Goal: Contribute content: Contribute content

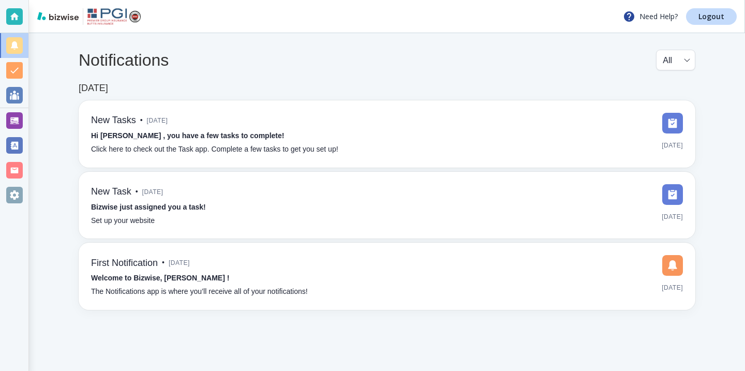
click at [28, 0] on body "Need Help? Logout Notifications All all ​ Aug 8, 2022 New Tasks • 3 years ago H…" at bounding box center [372, 0] width 745 height 0
click at [19, 122] on div at bounding box center [14, 120] width 17 height 17
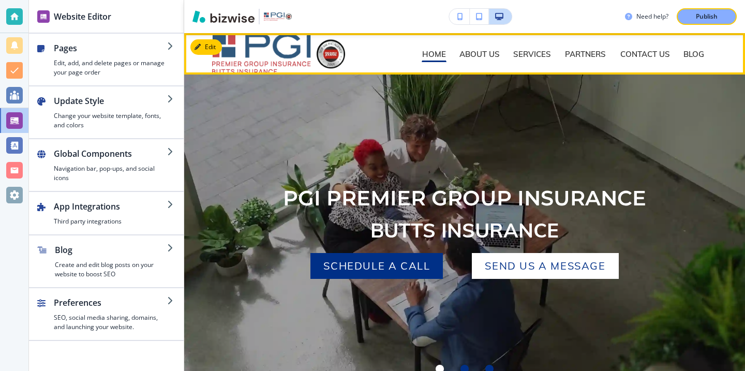
click at [684, 55] on p "BLOG" at bounding box center [694, 54] width 21 height 8
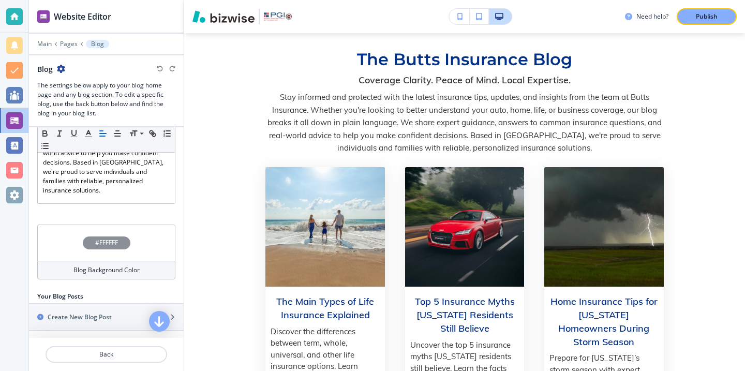
scroll to position [340, 0]
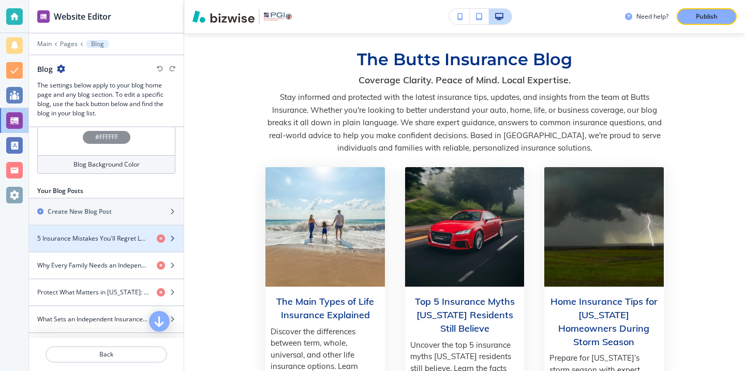
click at [143, 235] on h4 "5 Insurance Mistakes You'll Regret Later (and How to Avoid Them)" at bounding box center [92, 238] width 111 height 9
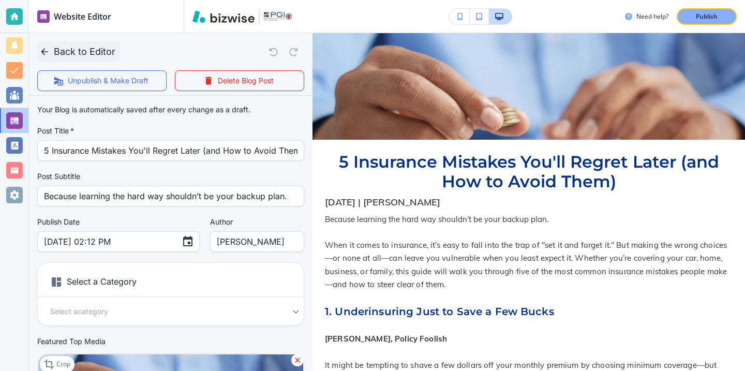
click at [70, 48] on button "Back to Editor" at bounding box center [78, 51] width 82 height 21
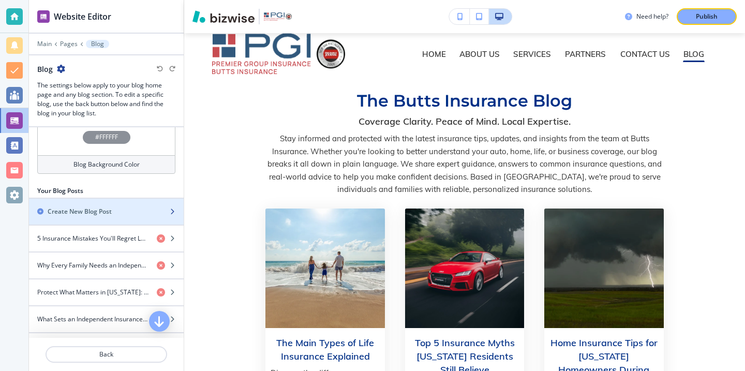
click at [98, 207] on h2 "Create New Blog Post" at bounding box center [80, 211] width 64 height 9
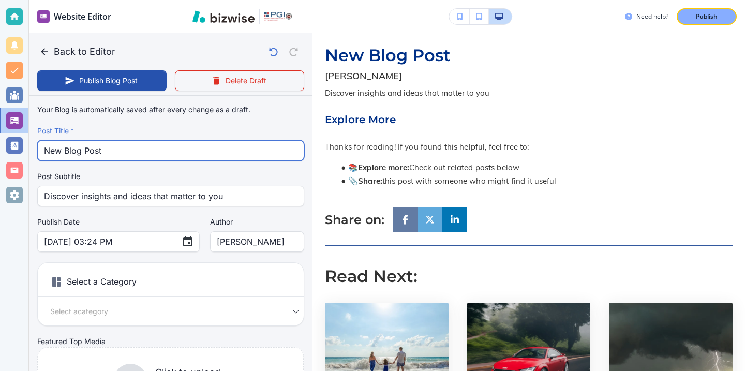
click at [182, 160] on div "New Blog Post Post Title   *" at bounding box center [170, 150] width 267 height 21
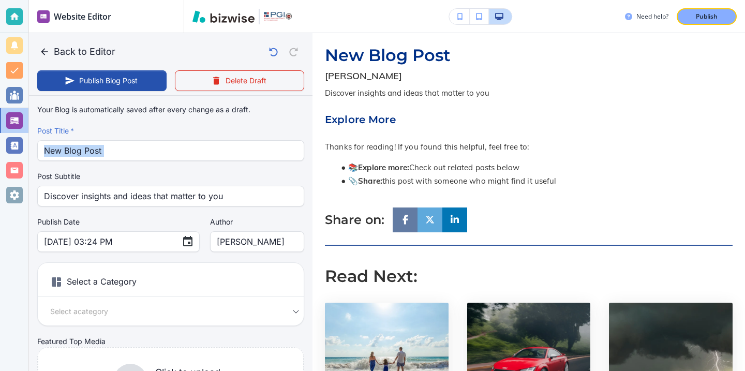
click at [182, 161] on div "Your Blog is automatically saved after every change as a draft. Post Title   * …" at bounding box center [170, 262] width 267 height 324
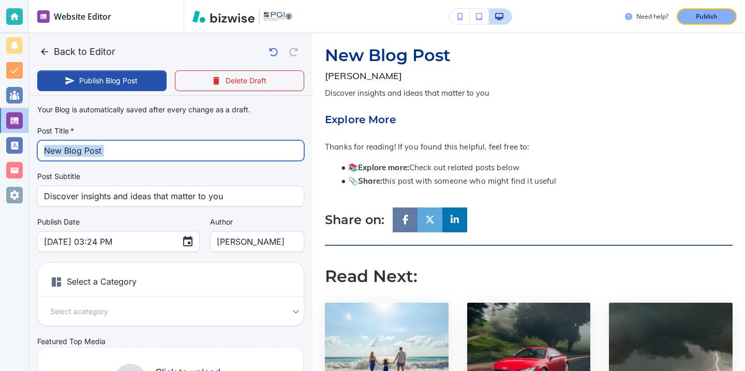
click at [126, 155] on input "New Blog Post" at bounding box center [171, 151] width 254 height 20
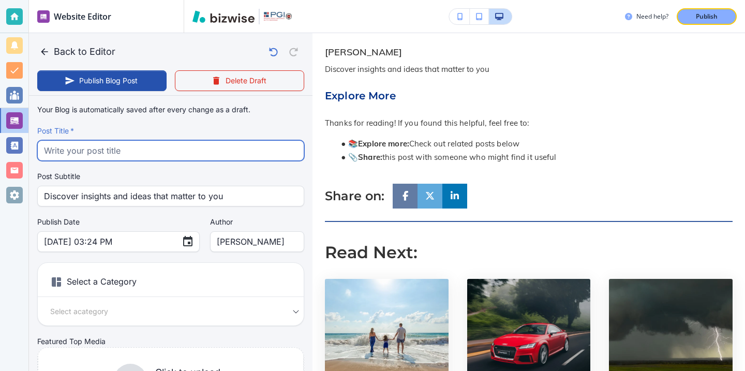
paste input "Do You Have Enough Coverage? Insurance Checkup for Georgia Families"
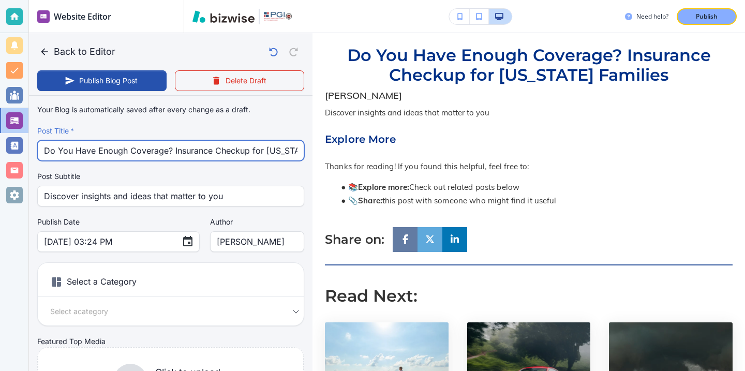
scroll to position [0, 32]
type input "Do You Have Enough Coverage? Insurance Checkup for Georgia Families"
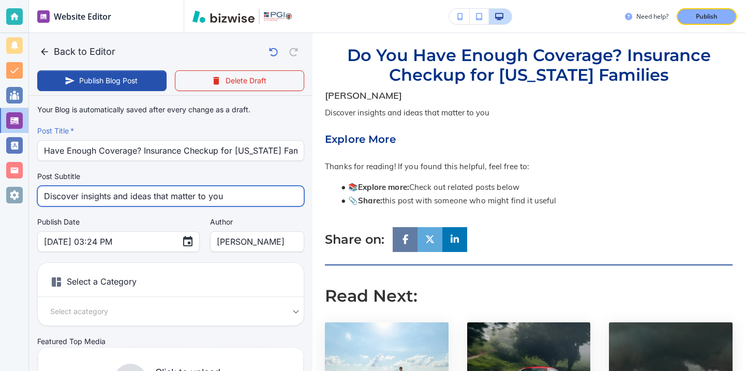
click at [229, 202] on input "Discover insights and ideas that matter to you" at bounding box center [171, 196] width 254 height 20
type input "Discover insights and ideas that matter to"
click at [229, 202] on input "Discover insights and ideas that matter to" at bounding box center [171, 196] width 254 height 20
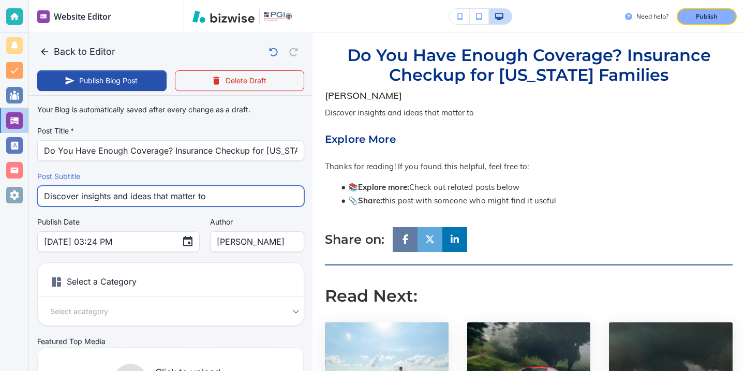
click at [229, 202] on input "Discover insights and ideas that matter to" at bounding box center [171, 196] width 254 height 20
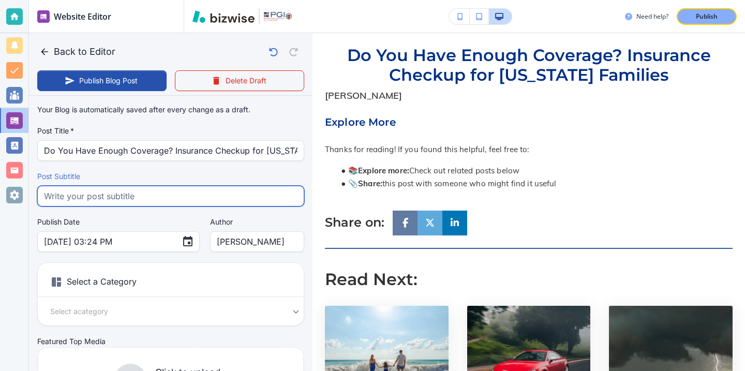
paste input "Georgia families may be underinsured without knowing it. Discover how to review…"
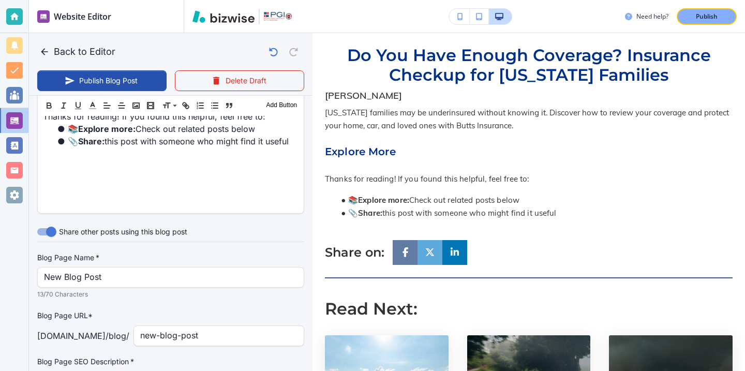
scroll to position [214, 0]
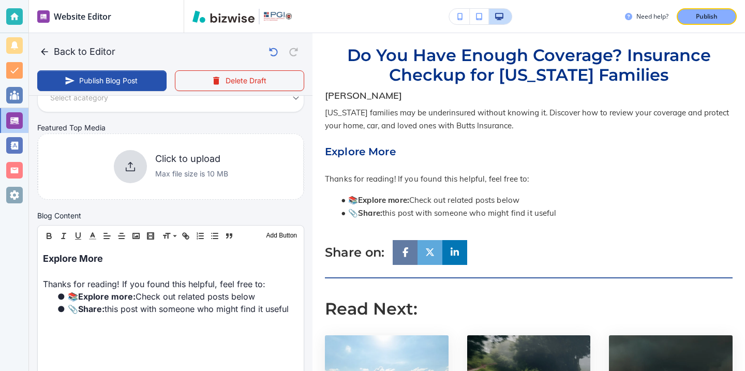
type input "Georgia families may be underinsured without knowing it. Discover how to review…"
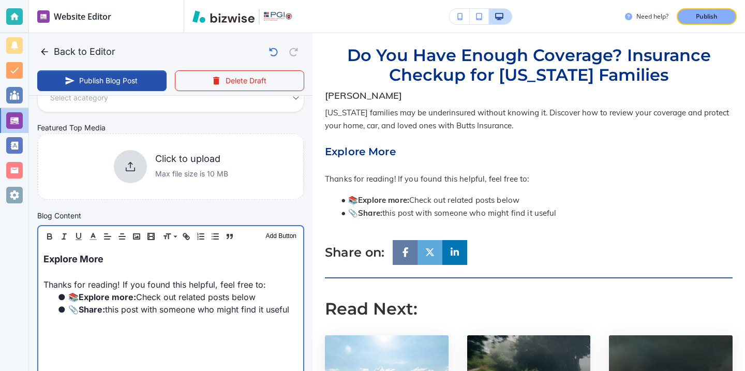
scroll to position [214, 0]
drag, startPoint x: 142, startPoint y: 269, endPoint x: 137, endPoint y: 243, distance: 26.0
click at [137, 243] on div "Header 1 Header 2 Header 3 Body Text Add Button Explore More Thanks for reading…" at bounding box center [170, 303] width 267 height 157
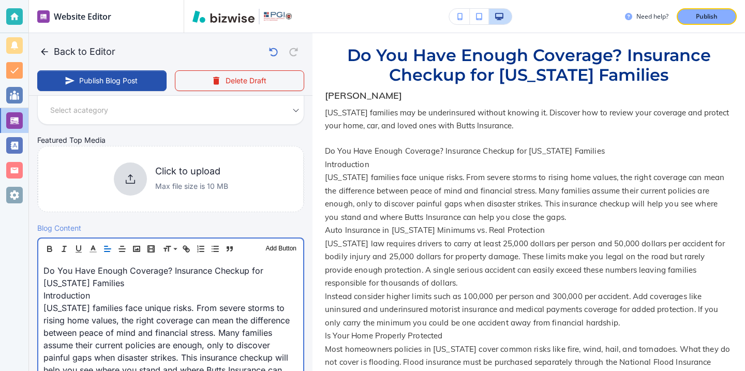
scroll to position [197, 0]
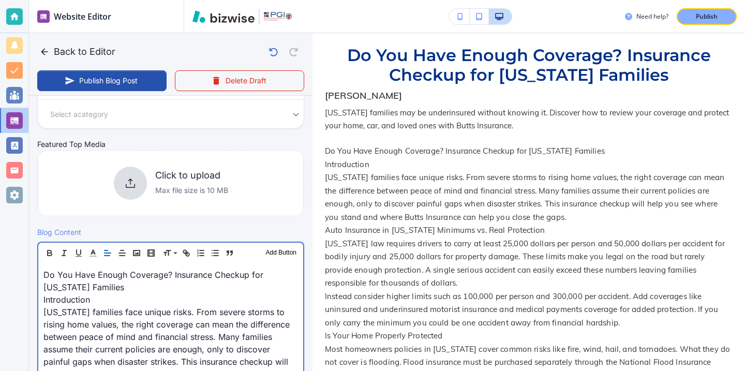
drag, startPoint x: 207, startPoint y: 286, endPoint x: 133, endPoint y: 284, distance: 74.0
click at [133, 284] on p "Do You Have Enough Coverage? Insurance Checkup for Georgia Families" at bounding box center [170, 281] width 255 height 25
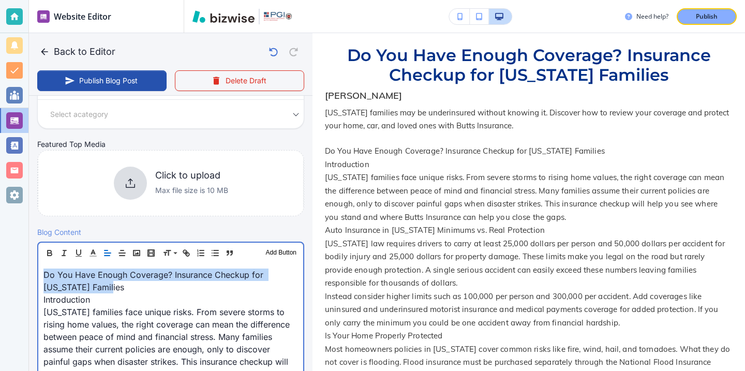
drag, startPoint x: 133, startPoint y: 284, endPoint x: 135, endPoint y: 261, distance: 22.8
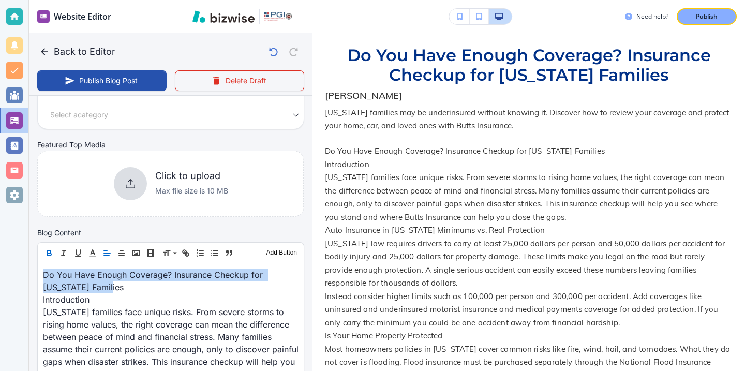
click at [54, 250] on button "button" at bounding box center [49, 253] width 14 height 12
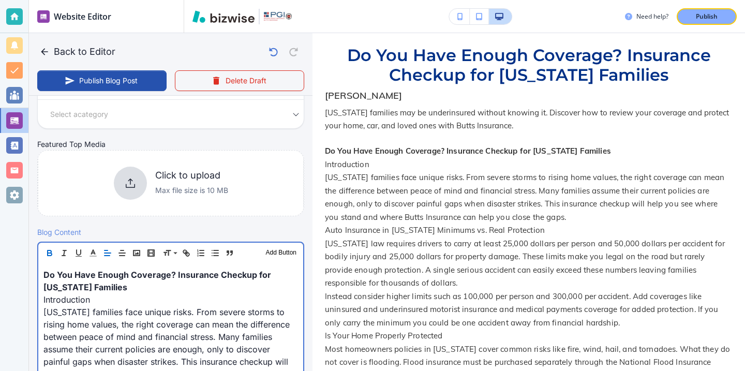
scroll to position [212, 0]
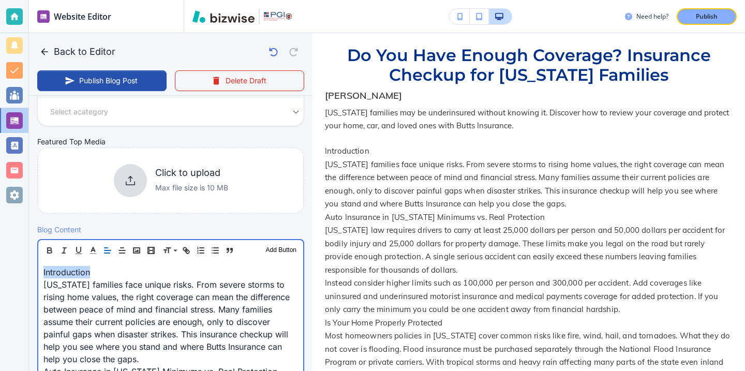
drag, startPoint x: 109, startPoint y: 276, endPoint x: 35, endPoint y: 273, distance: 74.1
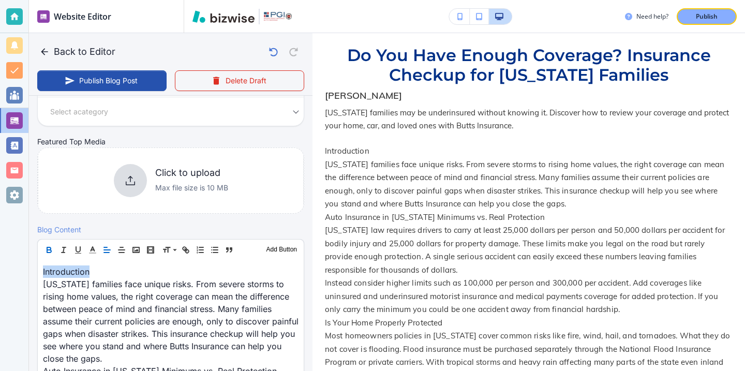
click at [50, 245] on button "button" at bounding box center [49, 250] width 14 height 12
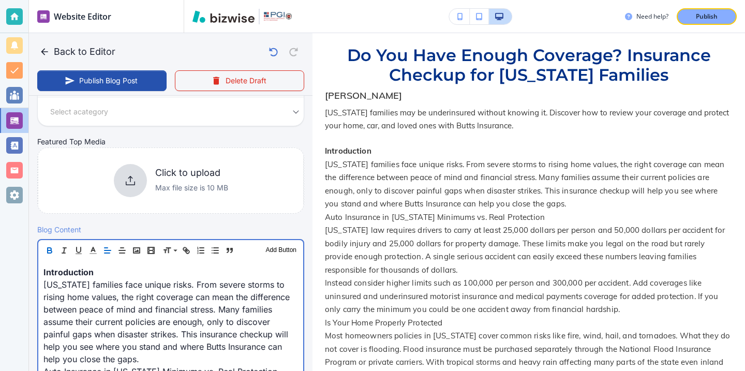
scroll to position [257, 0]
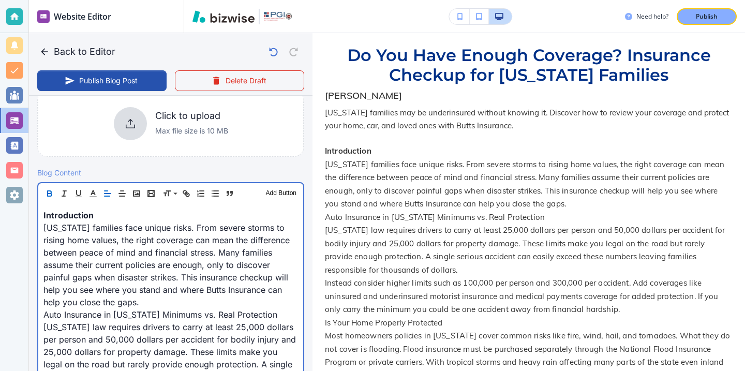
click at [183, 302] on p "Georgia families face unique risks. From severe storms to rising home values, t…" at bounding box center [170, 264] width 255 height 87
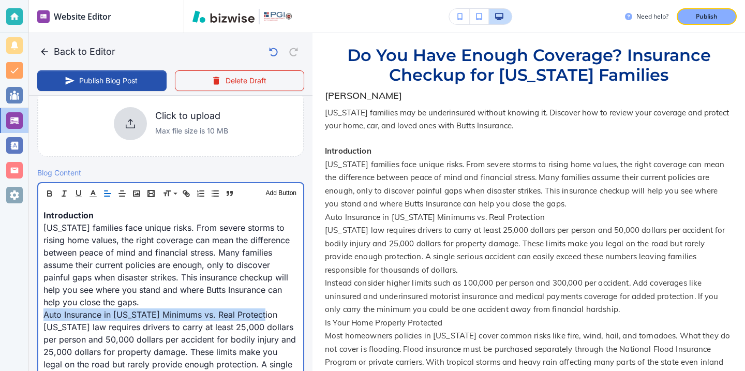
drag, startPoint x: 280, startPoint y: 314, endPoint x: 44, endPoint y: 313, distance: 235.4
click at [44, 313] on p "Auto Insurance in Georgia Minimums vs. Real Protection" at bounding box center [170, 314] width 255 height 12
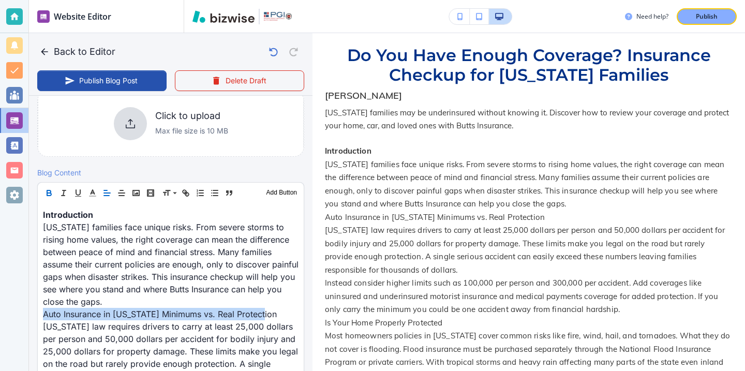
click at [52, 192] on icon "button" at bounding box center [48, 192] width 9 height 9
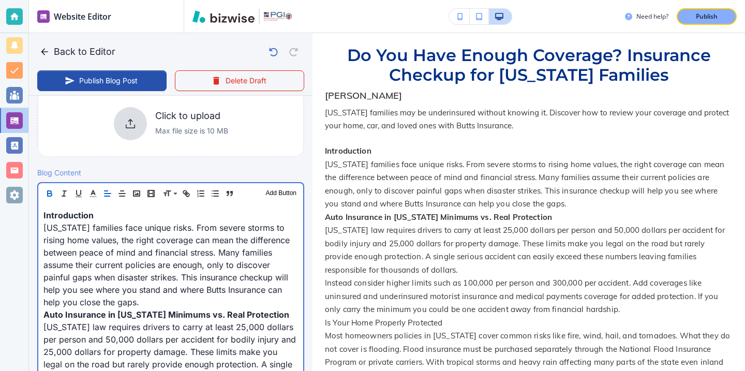
click at [156, 317] on strong "Auto Insurance in Georgia Minimums vs. Real Protection" at bounding box center [166, 314] width 246 height 10
click at [157, 290] on p "Georgia families face unique risks. From severe storms to rising home values, t…" at bounding box center [170, 264] width 255 height 87
click at [157, 299] on p "Georgia families face unique risks. From severe storms to rising home values, t…" at bounding box center [170, 264] width 255 height 87
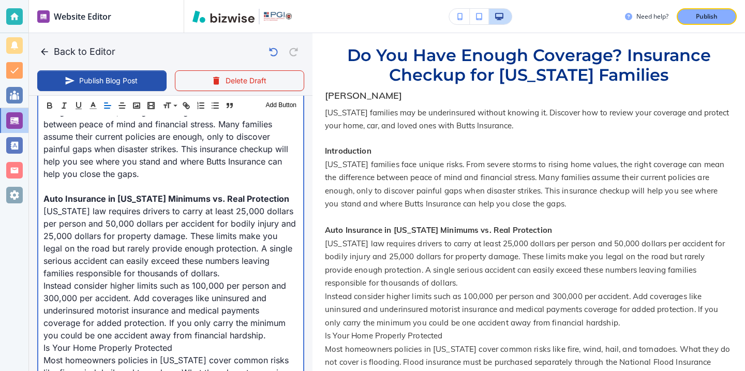
scroll to position [400, 0]
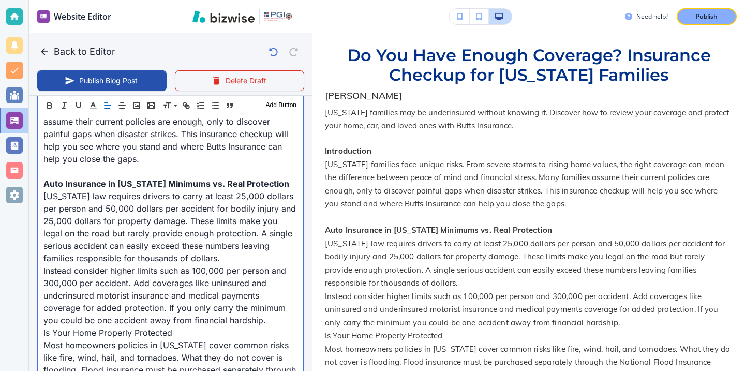
click at [270, 313] on p "Instead consider higher limits such as 100,000 per person and 300,000 per accid…" at bounding box center [170, 295] width 255 height 62
click at [270, 321] on p "Instead consider higher limits such as 100,000 per person and 300,000 per accid…" at bounding box center [170, 295] width 255 height 62
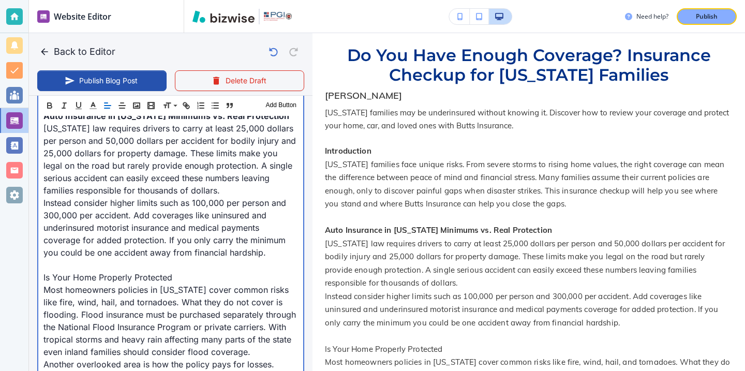
scroll to position [472, 0]
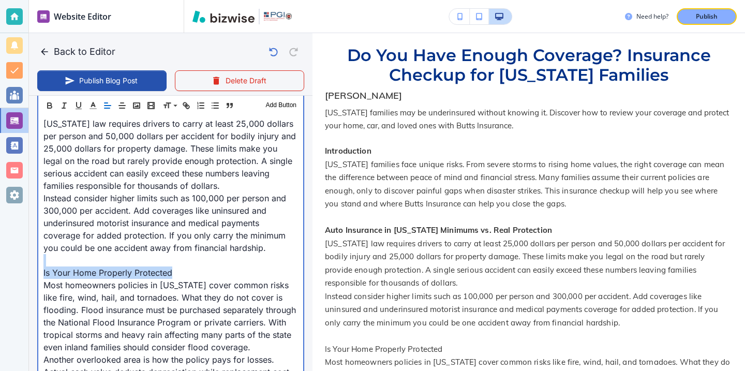
drag, startPoint x: 246, startPoint y: 275, endPoint x: 61, endPoint y: 266, distance: 185.9
click at [61, 266] on p "Is Your Home Properly Protected" at bounding box center [170, 272] width 255 height 12
drag, startPoint x: 41, startPoint y: 270, endPoint x: 203, endPoint y: 273, distance: 161.5
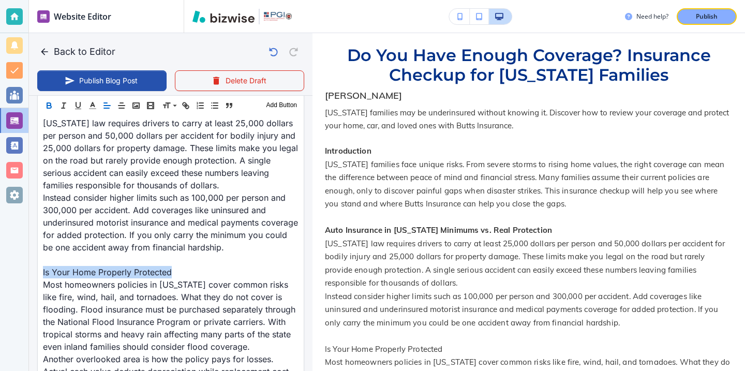
click at [49, 101] on icon "button" at bounding box center [48, 105] width 9 height 9
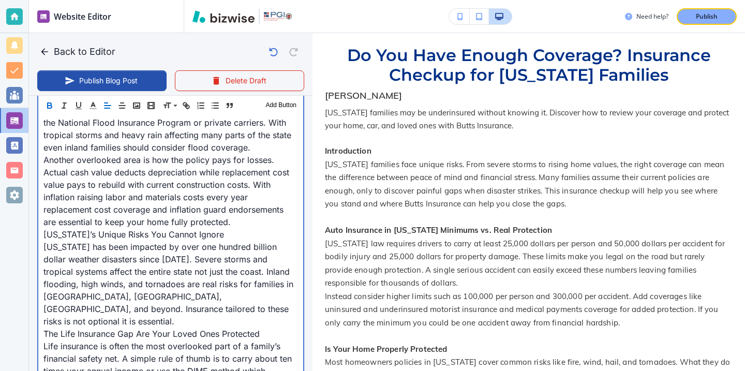
scroll to position [660, 0]
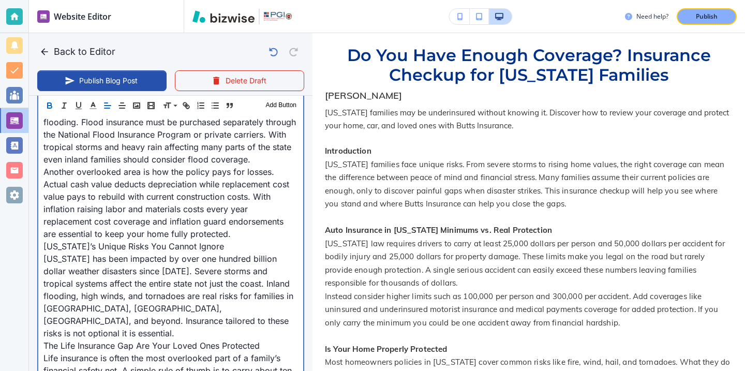
click at [245, 234] on p "Another overlooked area is how the policy pays for losses. Actual cash value de…" at bounding box center [170, 203] width 255 height 75
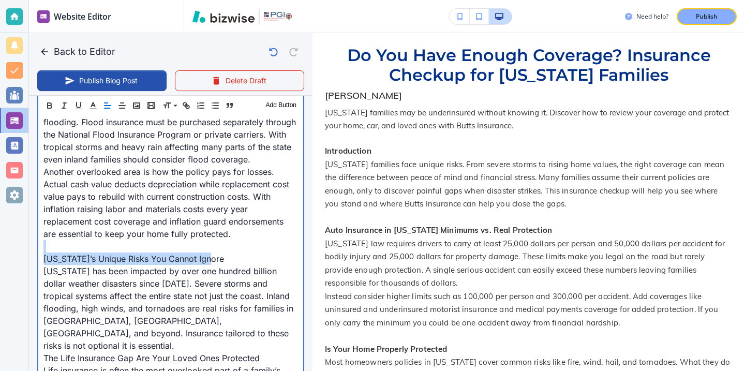
drag, startPoint x: 235, startPoint y: 264, endPoint x: 20, endPoint y: 254, distance: 215.5
click at [20, 252] on div "Website Editor Main Pages Blog Blog The settings below apply to your blog home …" at bounding box center [372, 185] width 745 height 371
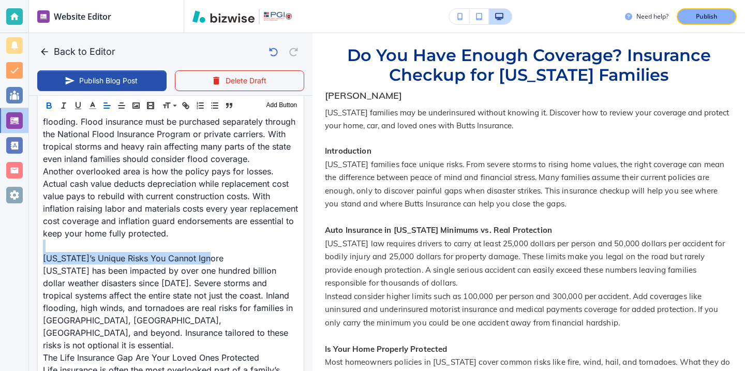
click at [52, 110] on icon "button" at bounding box center [48, 105] width 9 height 9
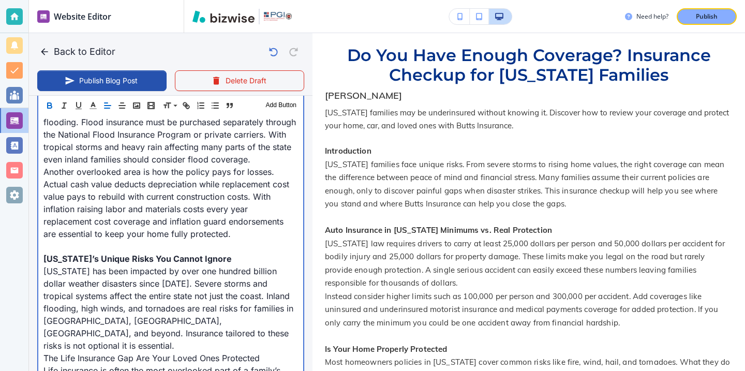
click at [114, 218] on p "Another overlooked area is how the policy pays for losses. Actual cash value de…" at bounding box center [170, 203] width 255 height 75
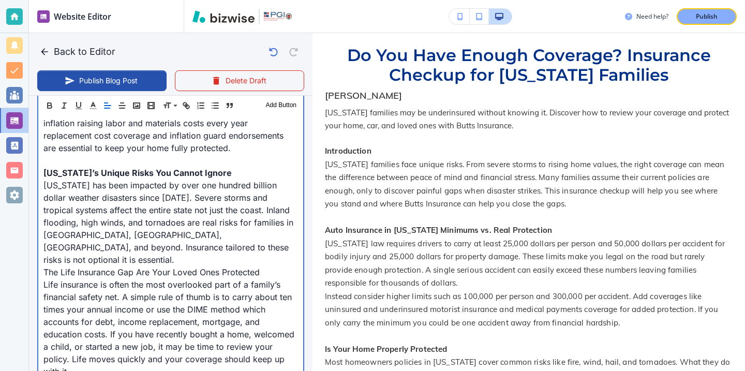
scroll to position [747, 0]
click at [145, 245] on p "Georgia has been impacted by over one hundred billion dollar weather disasters …" at bounding box center [170, 222] width 255 height 87
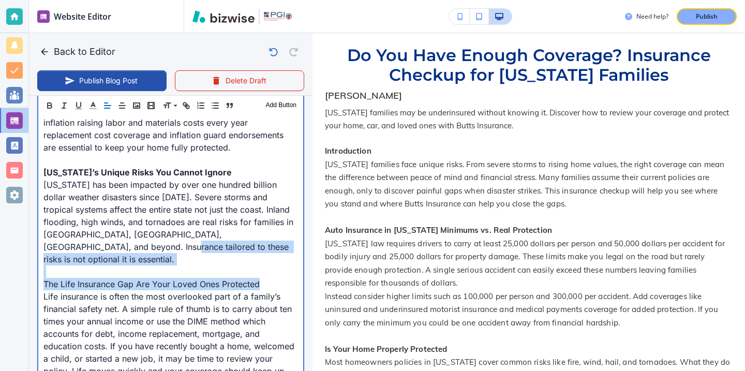
drag, startPoint x: 260, startPoint y: 270, endPoint x: 60, endPoint y: 251, distance: 200.6
click at [60, 251] on p "Georgia has been impacted by over one hundred billion dollar weather disasters …" at bounding box center [170, 222] width 255 height 87
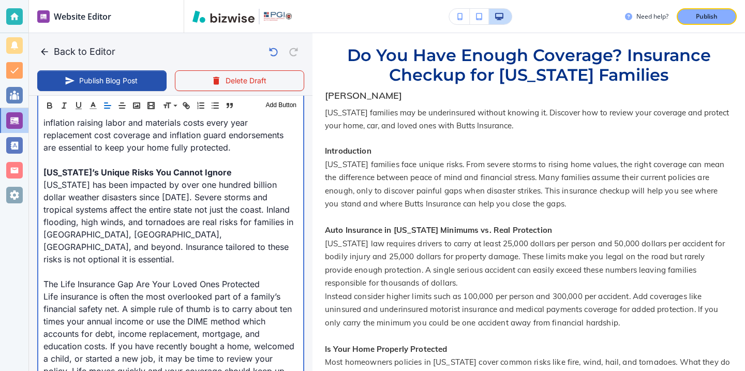
click at [50, 278] on p "The Life Insurance Gap Are Your Loved Ones Protected" at bounding box center [170, 284] width 255 height 12
click at [47, 278] on p "The Life Insurance Gap Are Your Loved Ones Protected" at bounding box center [170, 284] width 255 height 12
click at [46, 278] on p "The Life Insurance Gap Are Your Loved Ones Protected" at bounding box center [170, 284] width 255 height 12
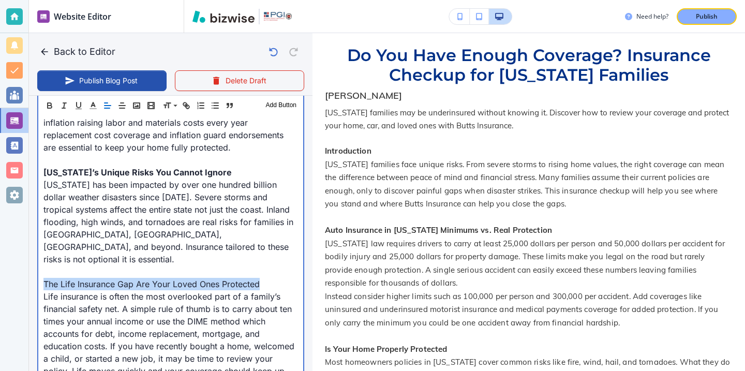
drag, startPoint x: 46, startPoint y: 265, endPoint x: 250, endPoint y: 269, distance: 204.9
click at [251, 278] on p "The Life Insurance Gap Are Your Loved Ones Protected" at bounding box center [170, 284] width 255 height 12
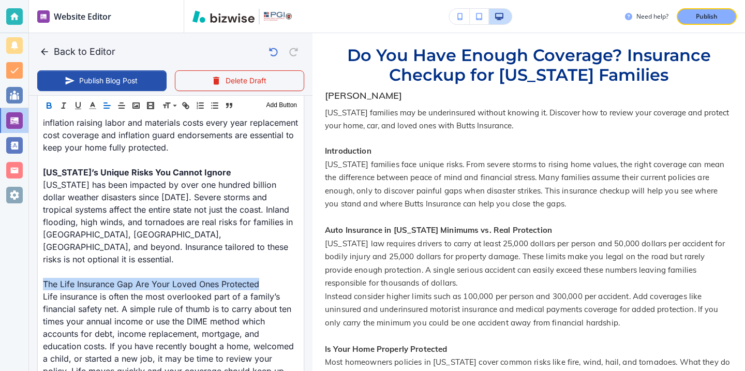
click at [53, 101] on icon "button" at bounding box center [48, 105] width 9 height 9
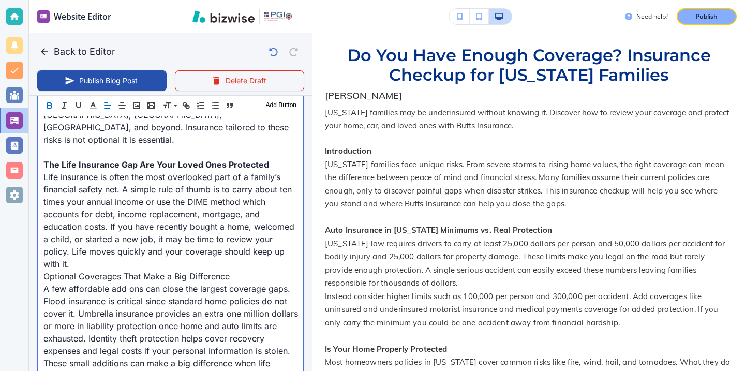
scroll to position [863, 0]
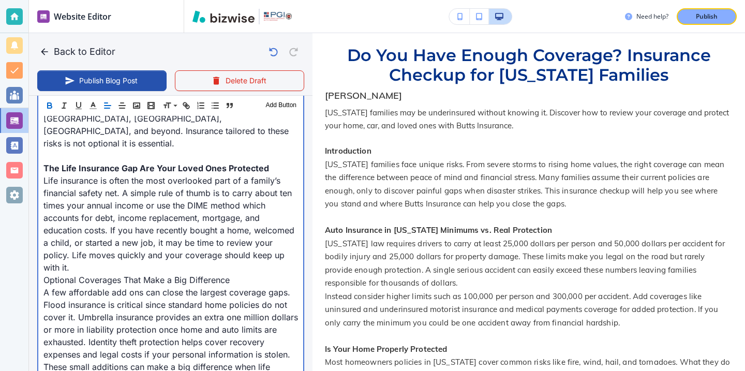
click at [287, 238] on p "Life insurance is often the most overlooked part of a family’s financial safety…" at bounding box center [170, 223] width 255 height 99
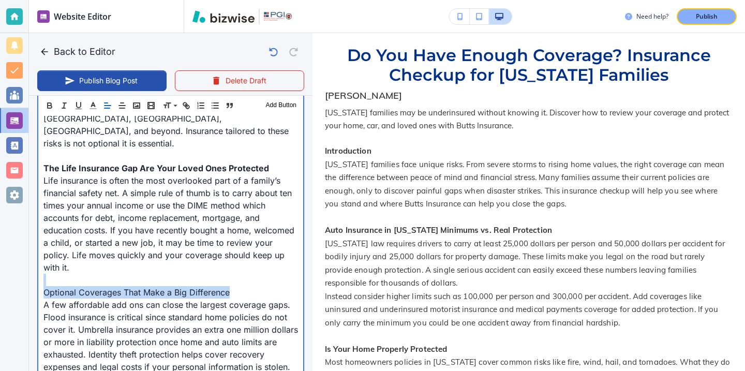
drag, startPoint x: 246, startPoint y: 268, endPoint x: 229, endPoint y: 259, distance: 19.0
click at [229, 259] on div "Introduction Georgia families face unique risks. From severe storms to rising h…" at bounding box center [170, 323] width 265 height 1451
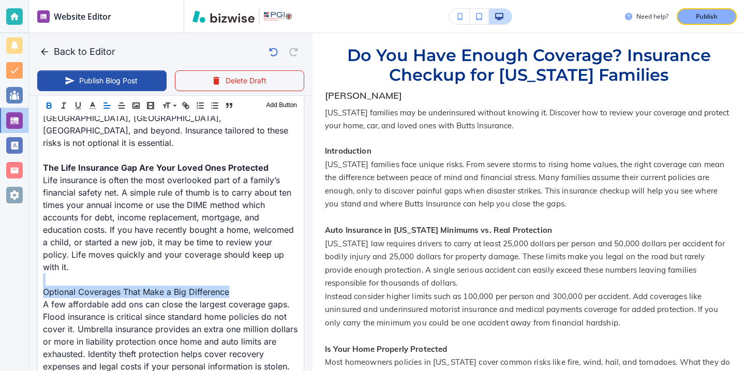
click at [45, 107] on icon "button" at bounding box center [48, 105] width 9 height 9
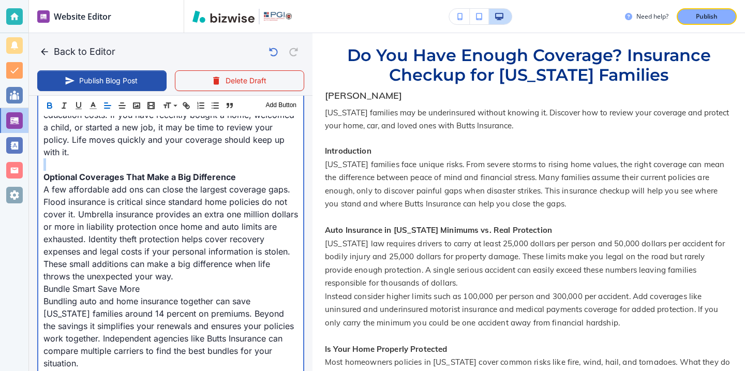
scroll to position [988, 0]
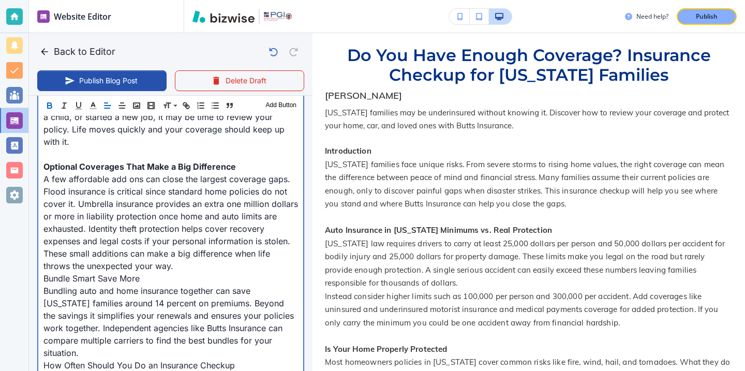
click at [195, 243] on p "A few affordable add ons can close the largest coverage gaps. Flood insurance i…" at bounding box center [170, 222] width 255 height 99
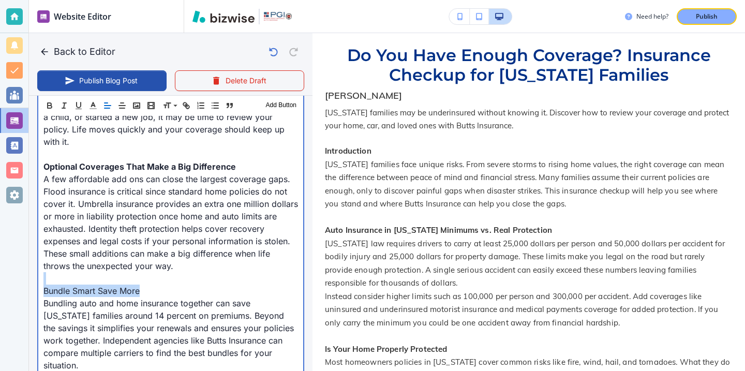
drag, startPoint x: 161, startPoint y: 266, endPoint x: 113, endPoint y: 252, distance: 50.1
click at [113, 252] on div "Introduction Georgia families face unique risks. From severe storms to rising h…" at bounding box center [170, 203] width 265 height 1463
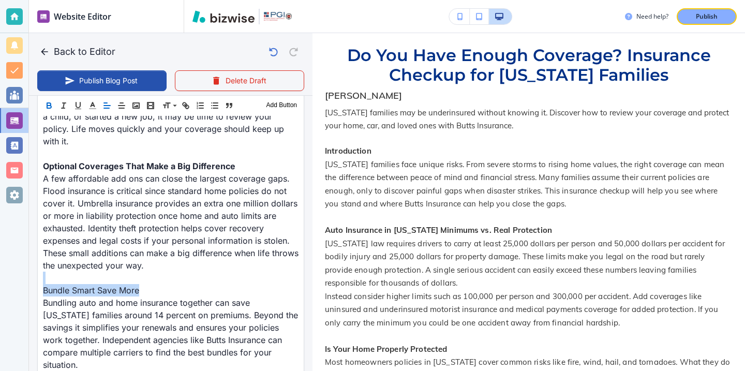
click at [49, 100] on button "button" at bounding box center [49, 105] width 14 height 12
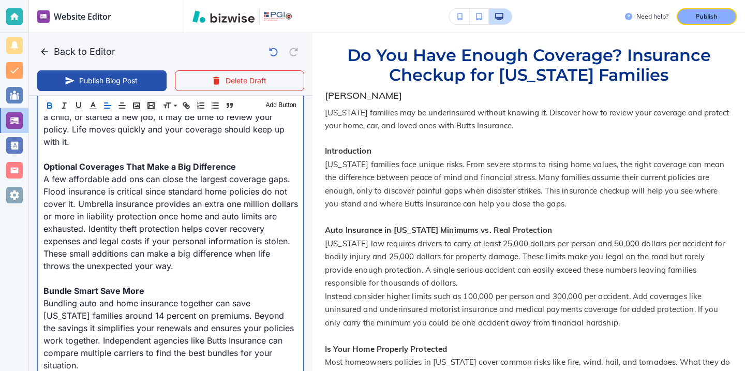
click at [87, 370] on p "How Often Should You Do an Insurance Checkup" at bounding box center [170, 378] width 255 height 12
click at [87, 344] on p "Bundling auto and home insurance together can save Georgia families around 14 p…" at bounding box center [170, 334] width 255 height 75
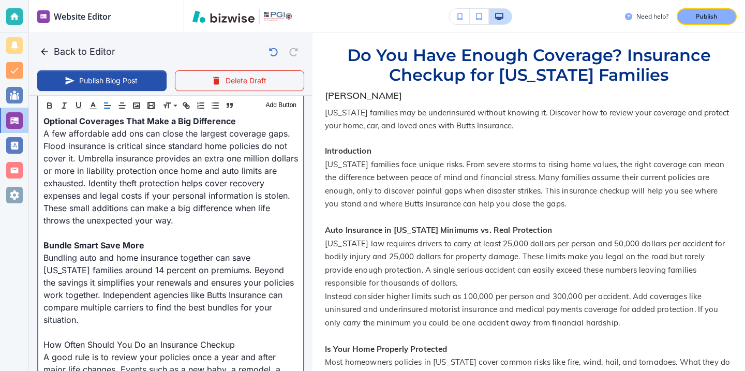
scroll to position [1059, 0]
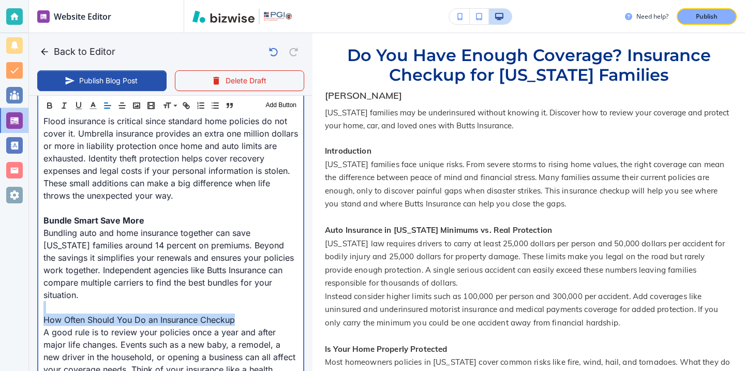
drag, startPoint x: 239, startPoint y: 294, endPoint x: 3, endPoint y: 283, distance: 236.7
click at [3, 283] on div "Website Editor Main Pages Blog Blog The settings below apply to your blog home …" at bounding box center [372, 185] width 745 height 371
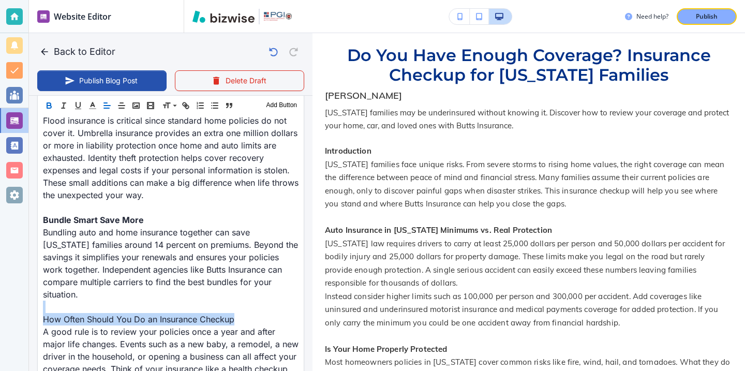
click at [52, 107] on icon "button" at bounding box center [48, 105] width 9 height 9
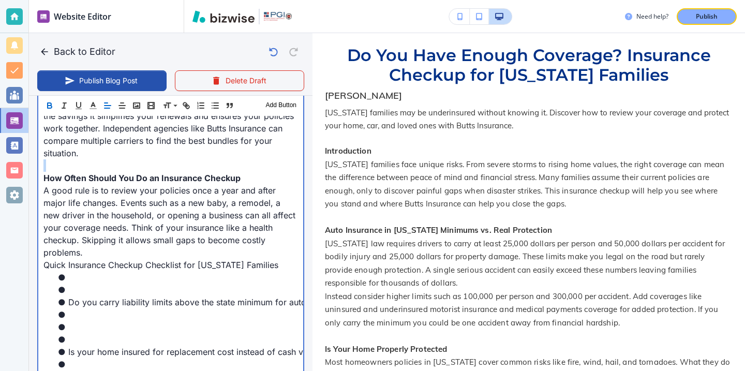
scroll to position [1223, 0]
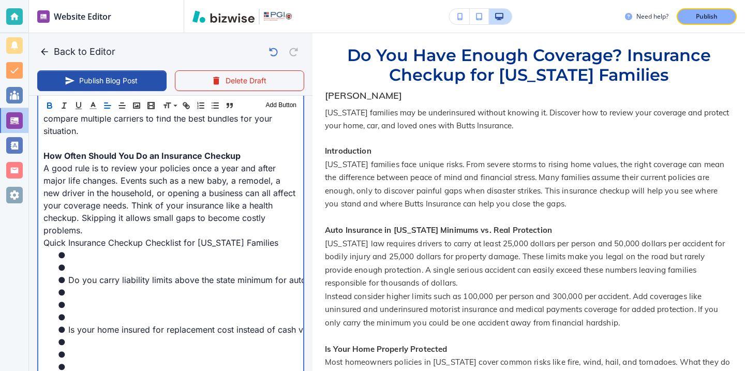
click at [124, 286] on li at bounding box center [177, 292] width 242 height 12
click at [121, 299] on li at bounding box center [177, 305] width 242 height 12
click at [117, 299] on li at bounding box center [177, 305] width 242 height 12
click at [86, 299] on li at bounding box center [177, 305] width 242 height 12
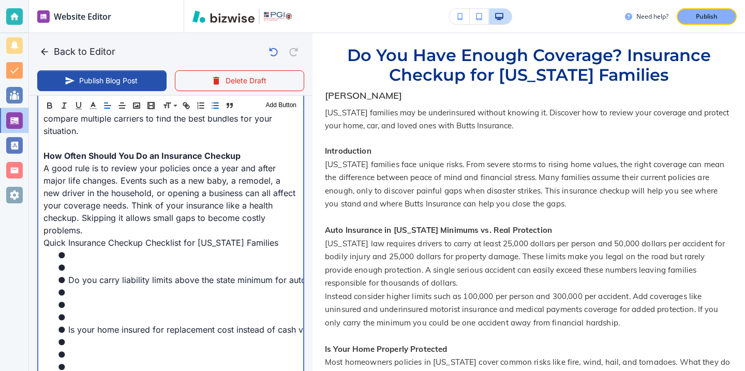
click at [83, 311] on li at bounding box center [177, 317] width 242 height 12
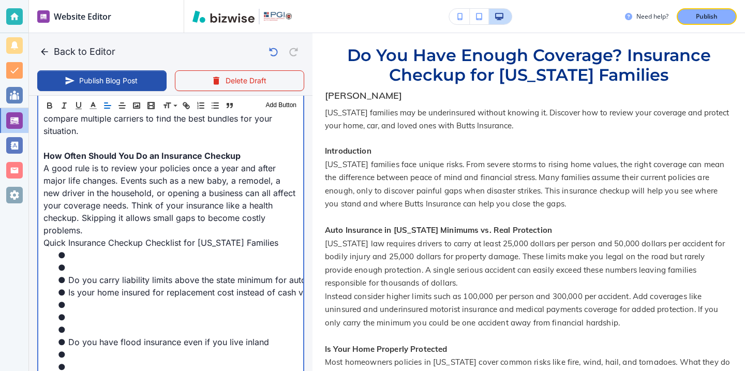
click at [67, 261] on li at bounding box center [177, 267] width 242 height 12
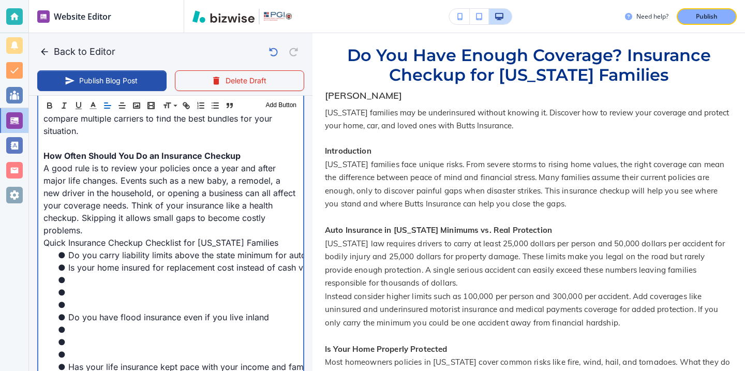
click at [68, 299] on li at bounding box center [177, 305] width 242 height 12
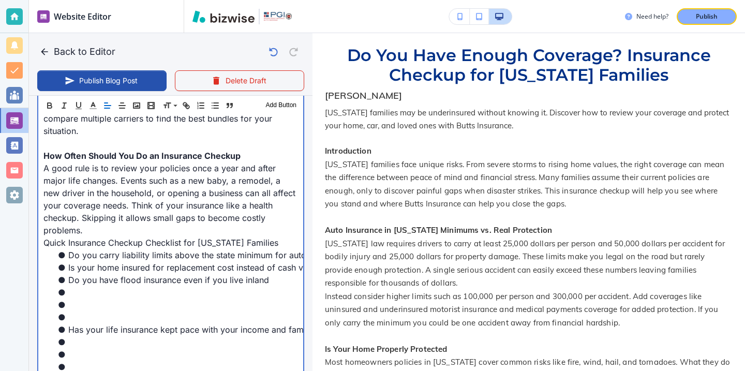
click at [67, 311] on li at bounding box center [177, 317] width 242 height 12
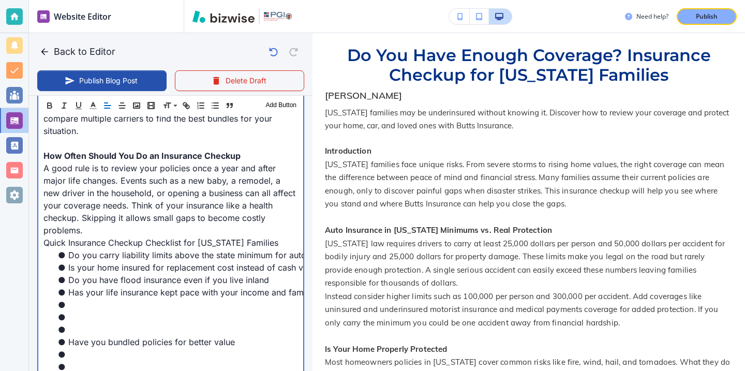
click at [97, 323] on li at bounding box center [177, 329] width 242 height 12
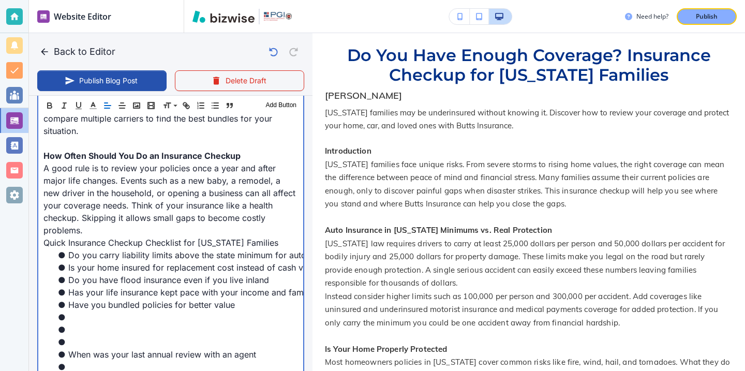
click at [81, 348] on li "When was your last annual review with an agent" at bounding box center [177, 354] width 242 height 12
click at [81, 336] on li at bounding box center [177, 342] width 242 height 12
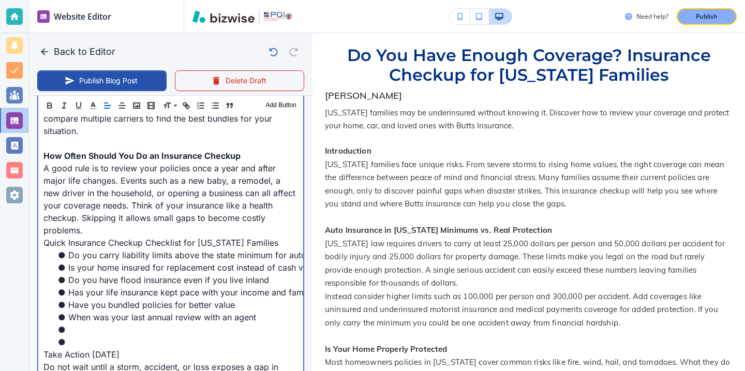
click at [77, 336] on li at bounding box center [177, 342] width 242 height 12
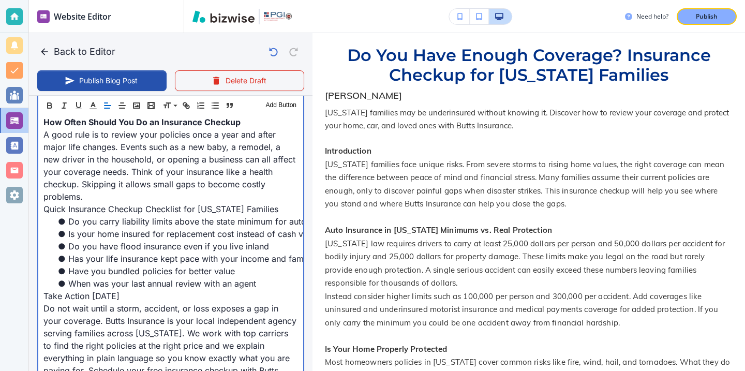
scroll to position [1261, 0]
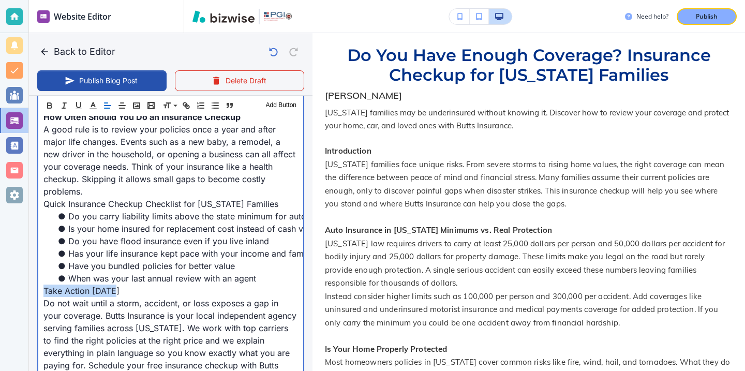
drag, startPoint x: 142, startPoint y: 251, endPoint x: 42, endPoint y: 255, distance: 99.9
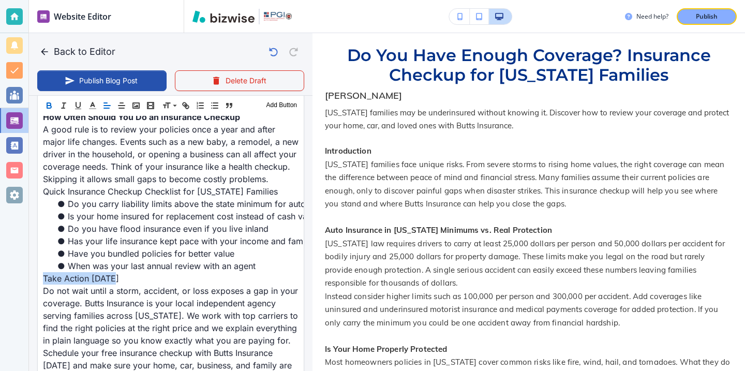
click at [50, 101] on icon "button" at bounding box center [48, 105] width 9 height 9
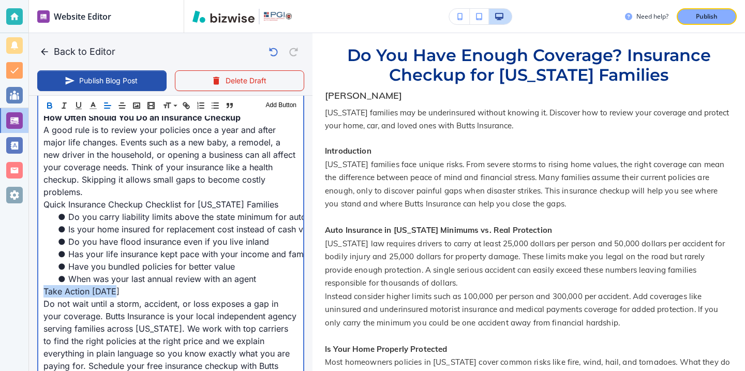
type input "Aug 25, 2025 03:28 PM"
click at [252, 198] on p "Quick Insurance Checkup Checklist for Georgia Families" at bounding box center [170, 204] width 255 height 12
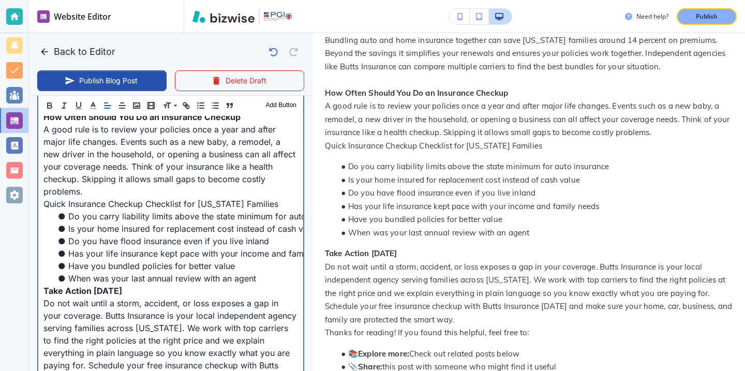
scroll to position [701, 0]
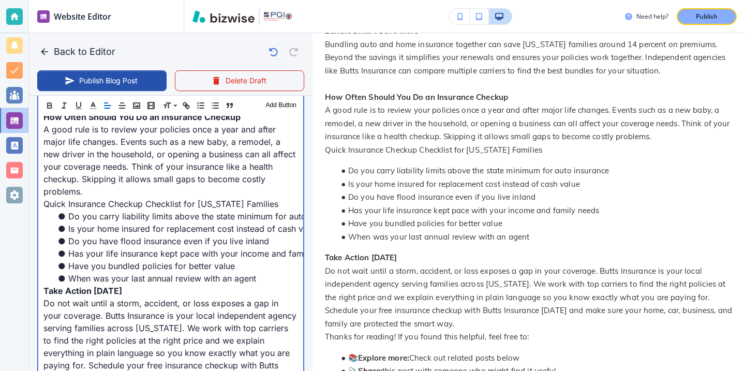
click at [269, 156] on p "A good rule is to review your policies once a year and after major life changes…" at bounding box center [170, 160] width 255 height 75
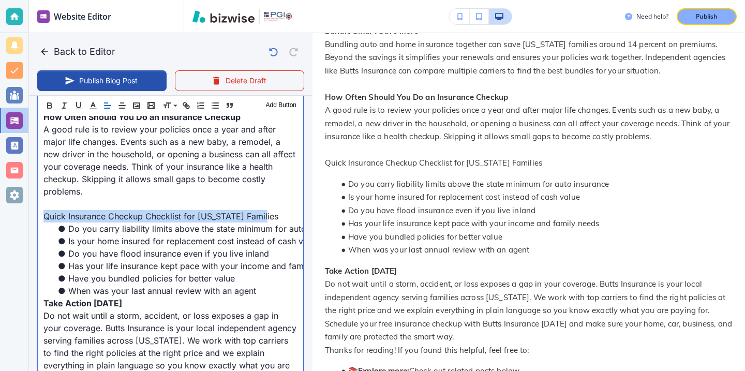
drag, startPoint x: 266, startPoint y: 179, endPoint x: 6, endPoint y: 180, distance: 259.8
click at [6, 180] on div "Website Editor Main Pages Blog Blog The settings below apply to your blog home …" at bounding box center [372, 185] width 745 height 371
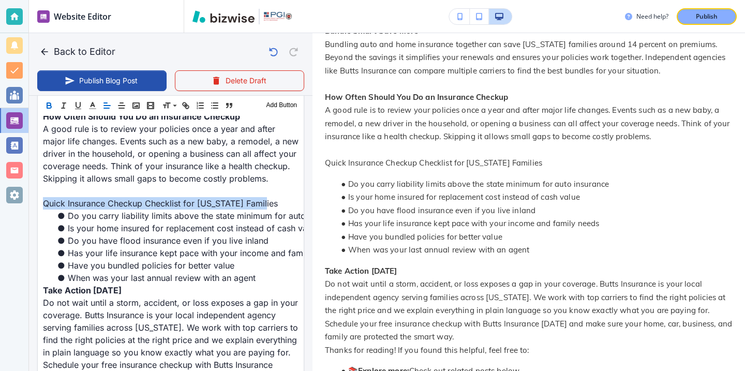
click at [54, 105] on button "button" at bounding box center [49, 105] width 14 height 12
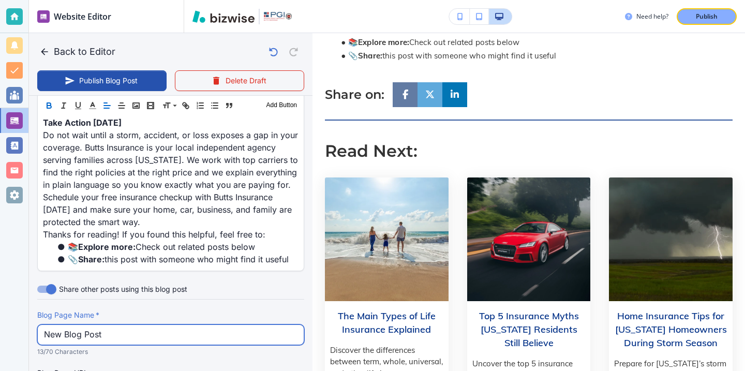
scroll to position [1429, 0]
click at [258, 325] on input "New Blog Post" at bounding box center [171, 335] width 254 height 20
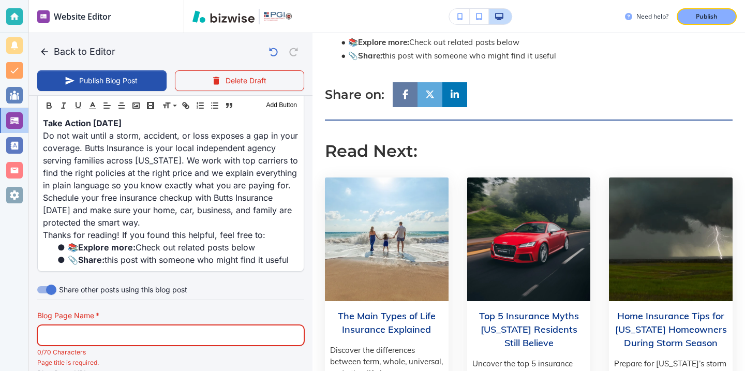
paste input "Do You Have Enough Coverage? Insurance Checkup for Georgia Families"
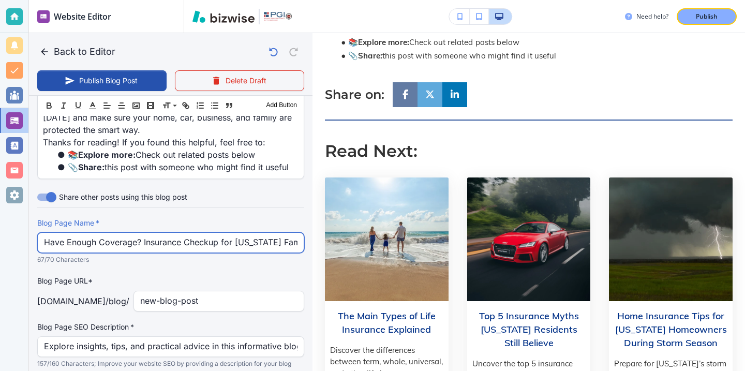
scroll to position [1527, 0]
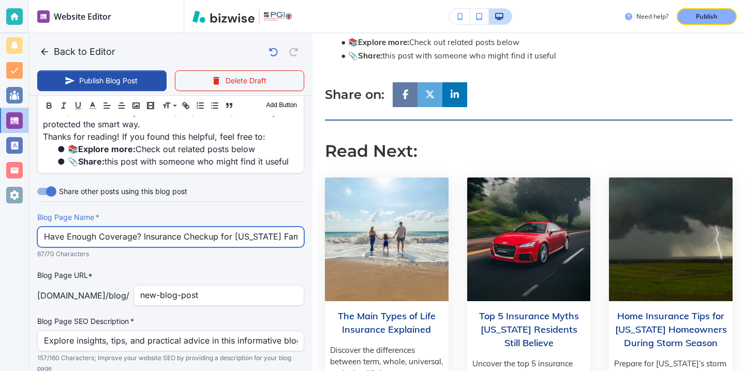
type input "Do You Have Enough Coverage? Insurance Checkup for Georgia Families"
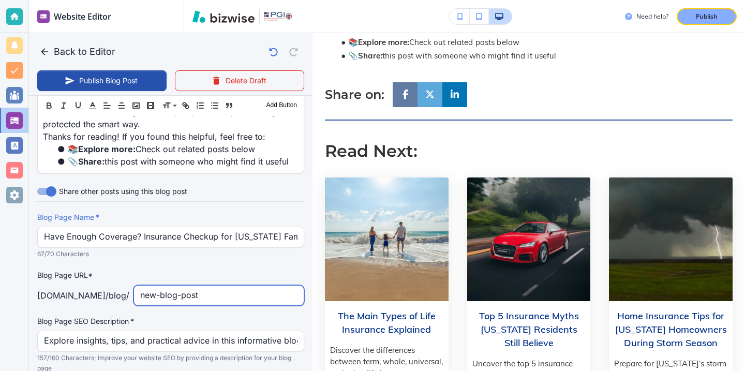
click at [163, 286] on input "new-blog-post" at bounding box center [218, 296] width 157 height 20
click at [164, 286] on input "new-blog-post" at bounding box center [218, 296] width 157 height 20
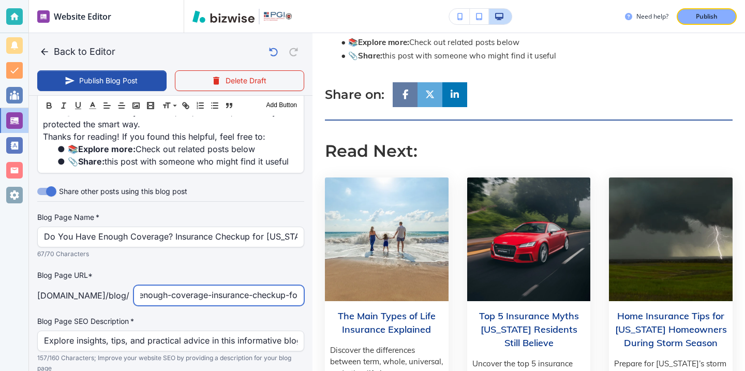
type input "do-you-have-enough-coverage-insurance-checkup-for"
type input "Aug 25, 2025 03:29 PM"
type input "do-you-have-enough-coverage-insurance-checkup-for-georgia-families"
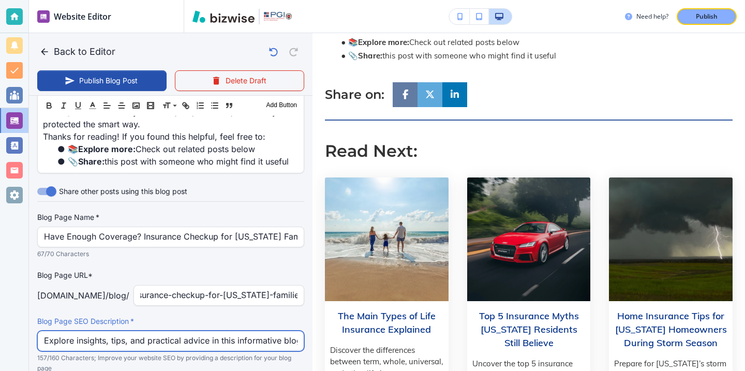
click at [203, 331] on input "Explore insights, tips, and practical advice in this informative blog post. Dis…" at bounding box center [171, 341] width 254 height 20
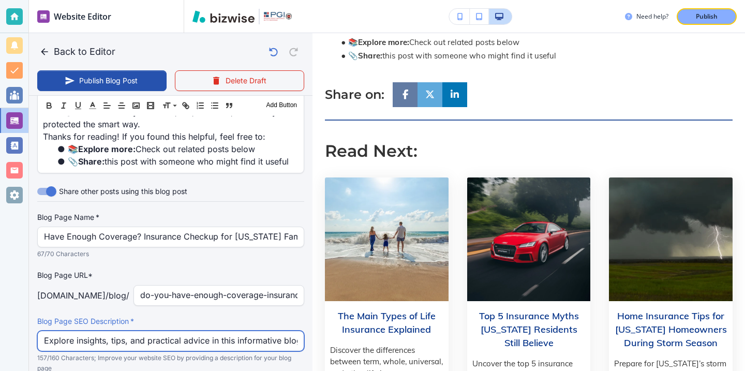
click at [203, 331] on input "Explore insights, tips, and practical advice in this informative blog post. Dis…" at bounding box center [171, 341] width 254 height 20
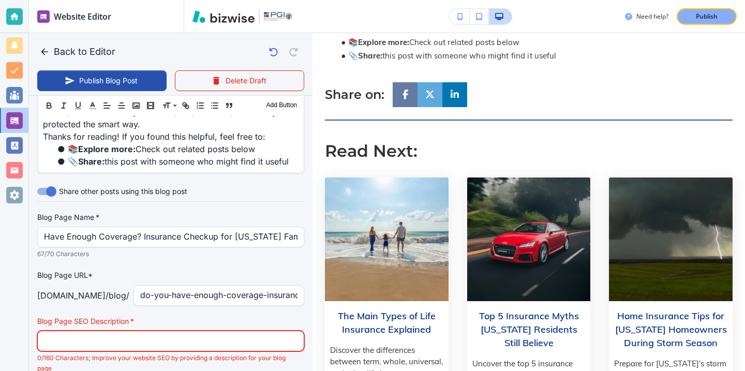
paste input "Georgia families may be underinsured without knowing it. Discover how to review…"
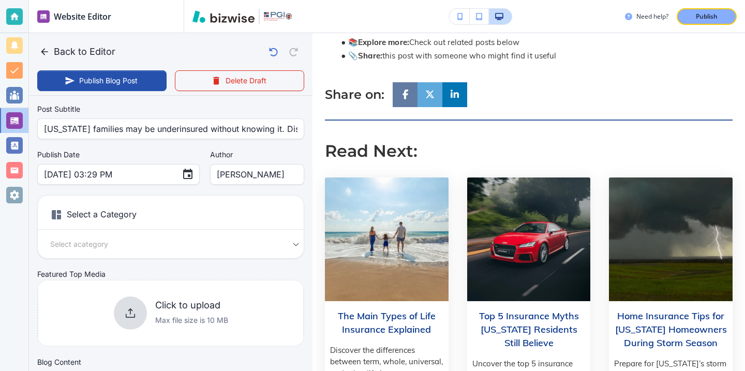
scroll to position [61, 0]
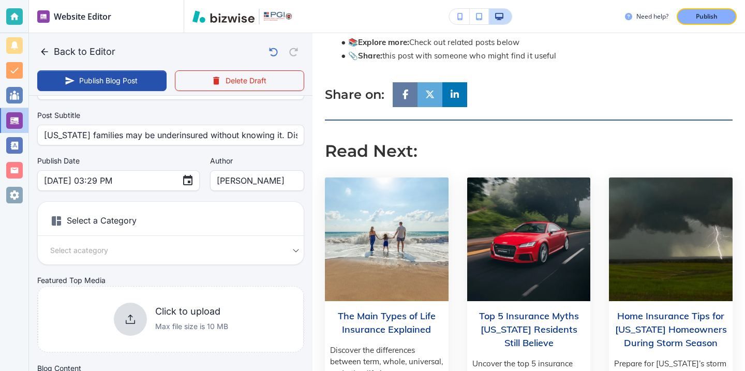
type input "Georgia families may be underinsured without knowing it. Discover how to review…"
click at [150, 211] on h6 "Select a Category" at bounding box center [171, 223] width 266 height 26
click at [149, 223] on h6 "Select a Category" at bounding box center [171, 223] width 266 height 26
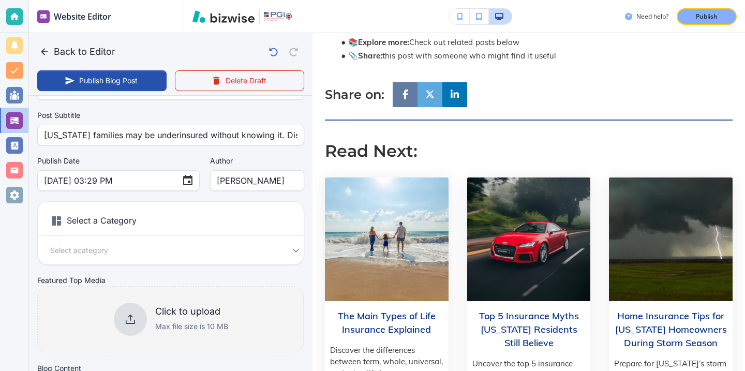
click at [179, 299] on div "Click to upload Max file size is 10 MB" at bounding box center [171, 319] width 266 height 84
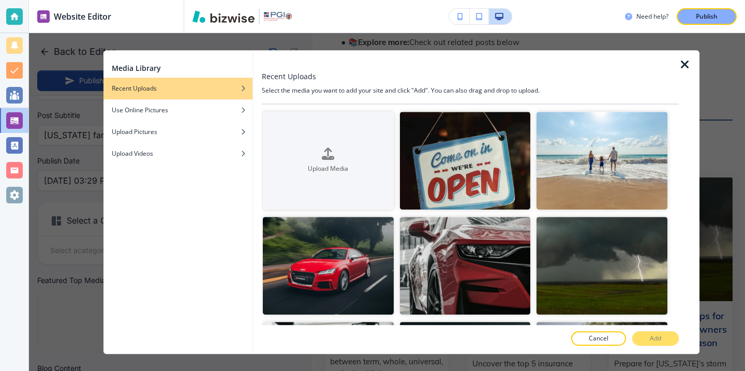
click at [179, 299] on div "Media Library Recent Uploads Use Online Pictures Upload Pictures Upload Videos" at bounding box center [177, 202] width 149 height 304
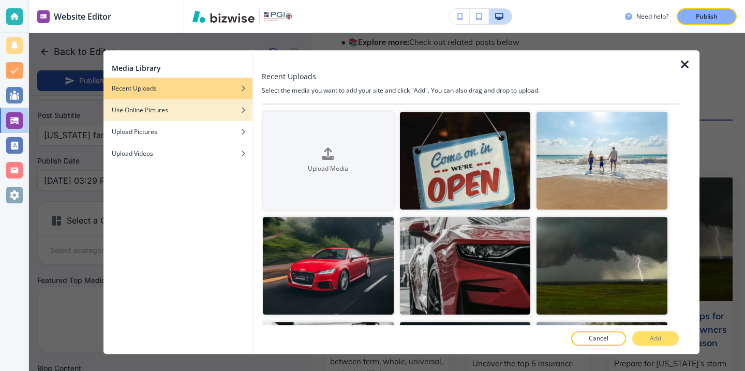
click at [236, 103] on div "button" at bounding box center [177, 102] width 149 height 6
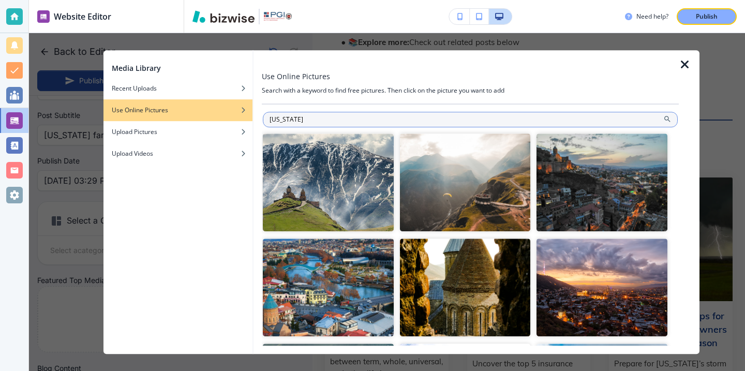
click at [334, 115] on input "georgia" at bounding box center [470, 120] width 415 height 16
type input "g"
type input "check list"
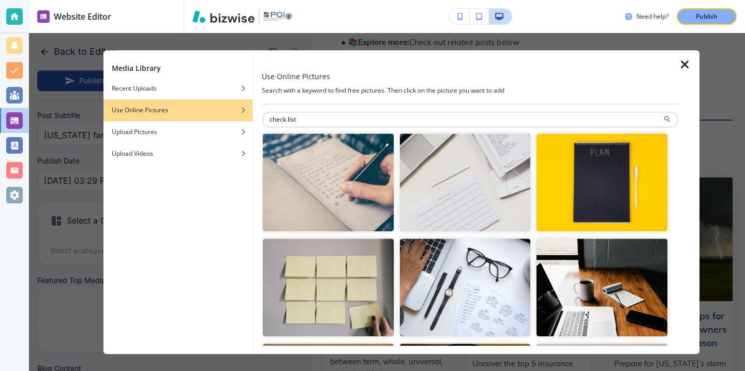
click at [343, 197] on img "button" at bounding box center [328, 182] width 131 height 98
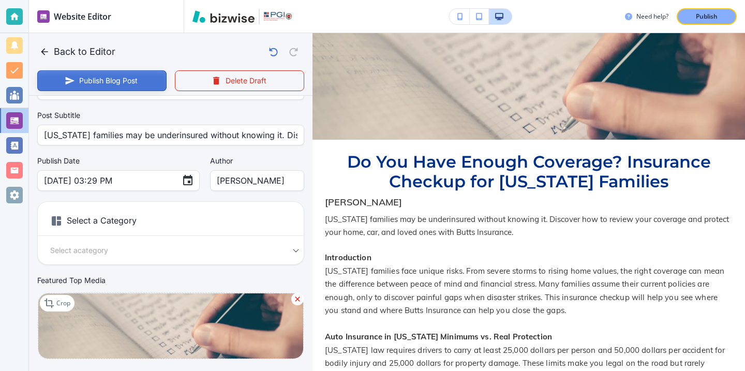
click at [70, 82] on icon "button" at bounding box center [70, 81] width 10 height 10
type input "Aug 25, 2025 03:30 PM"
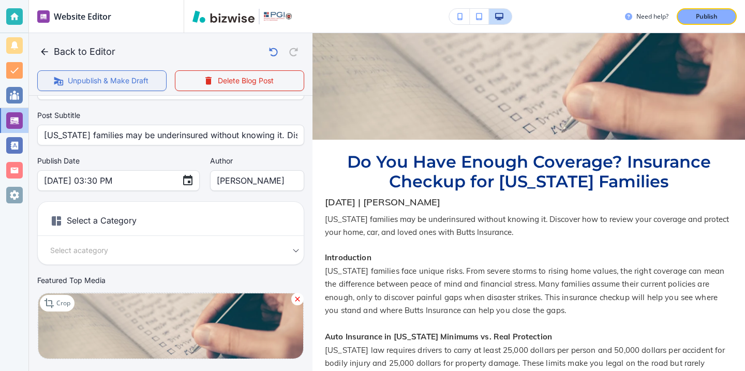
click at [50, 55] on button "Back to Editor" at bounding box center [78, 51] width 82 height 21
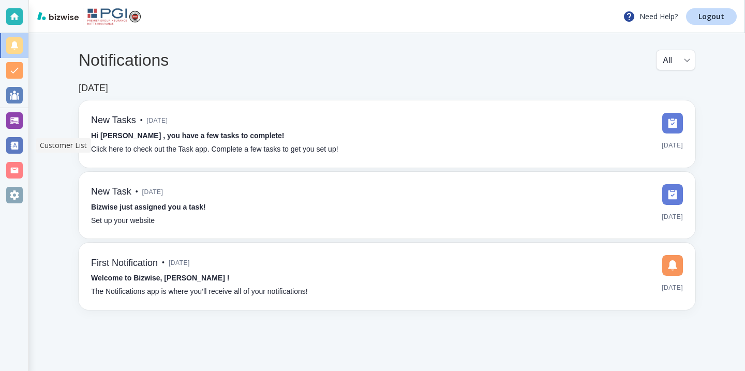
click at [22, 134] on div at bounding box center [14, 145] width 28 height 25
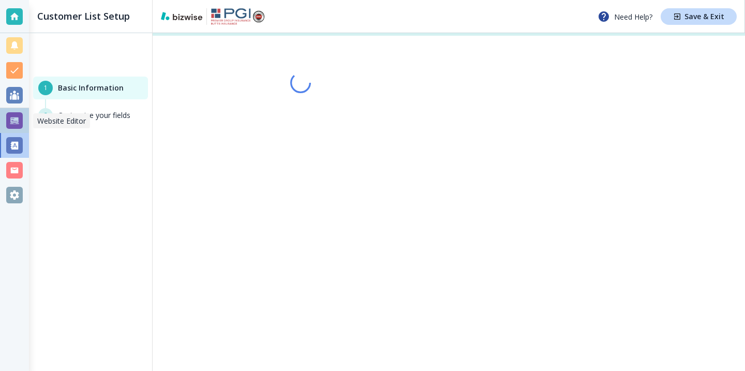
click at [19, 123] on div at bounding box center [14, 120] width 17 height 17
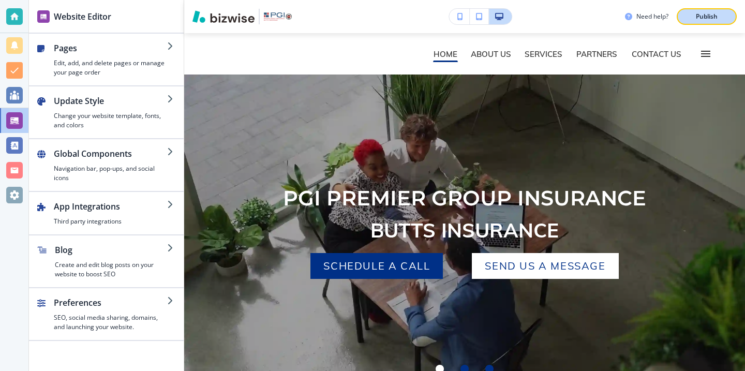
click at [726, 23] on button "Publish" at bounding box center [707, 16] width 60 height 17
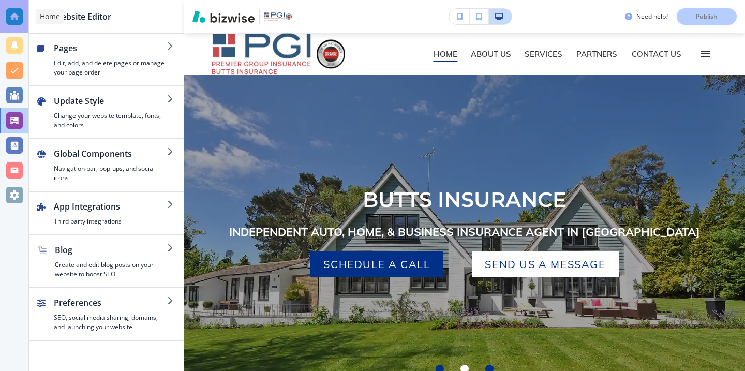
click at [7, 18] on div at bounding box center [14, 16] width 17 height 17
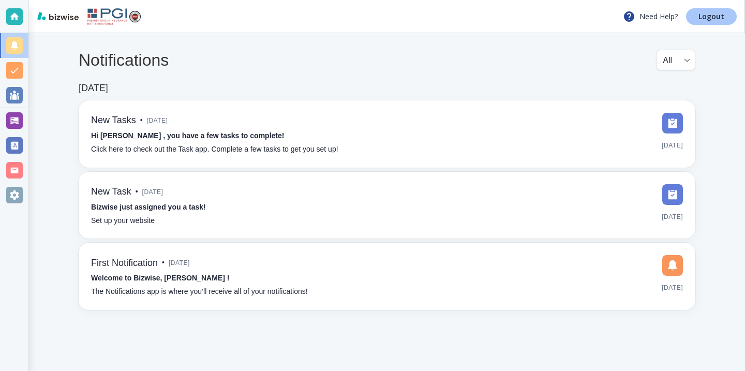
click at [711, 18] on p "Logout" at bounding box center [712, 16] width 26 height 7
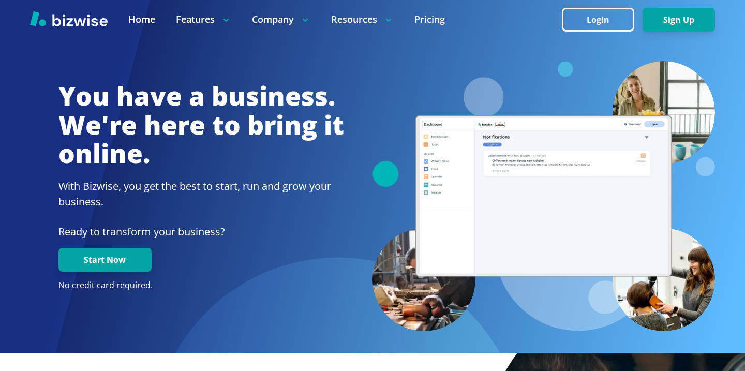
click at [604, 25] on button "Login" at bounding box center [598, 20] width 72 height 24
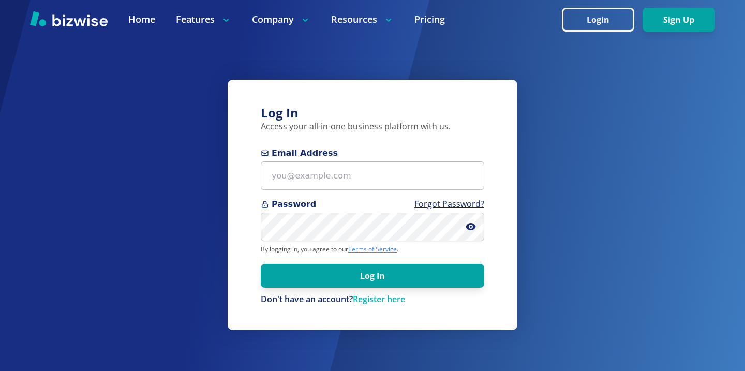
click at [374, 248] on link "Terms of Service" at bounding box center [372, 249] width 49 height 9
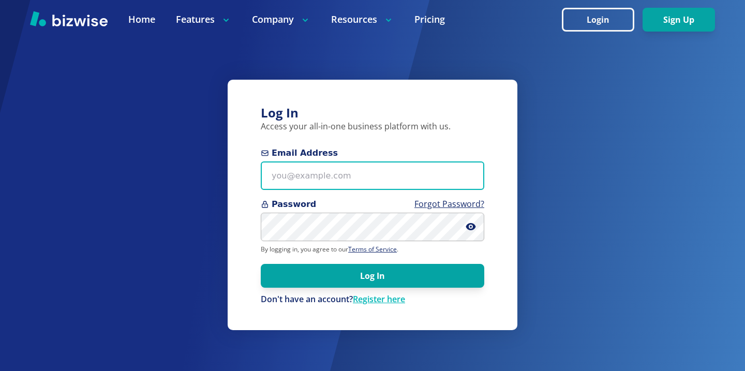
click at [373, 188] on input "Email Address" at bounding box center [373, 175] width 224 height 28
paste input "[PERSON_NAME][EMAIL_ADDRESS][DOMAIN_NAME]"
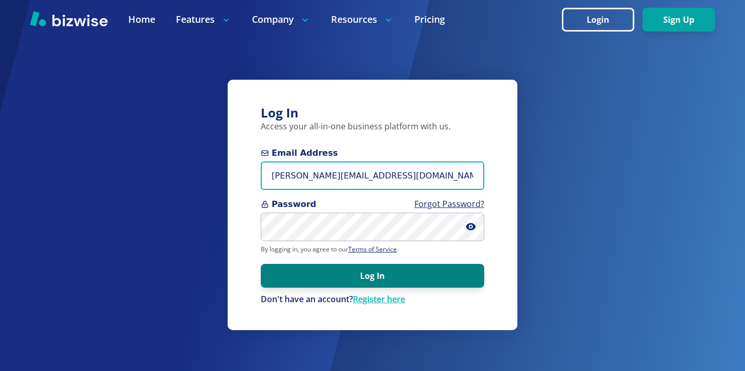
type input "[PERSON_NAME][EMAIL_ADDRESS][DOMAIN_NAME]"
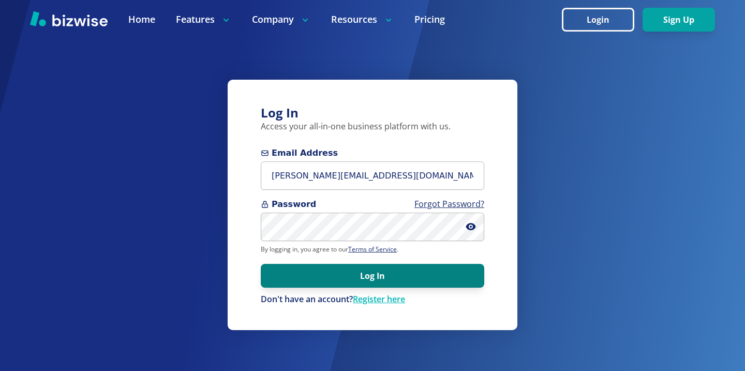
click at [384, 273] on button "Log In" at bounding box center [373, 276] width 224 height 24
